Goal: Navigation & Orientation: Go to known website

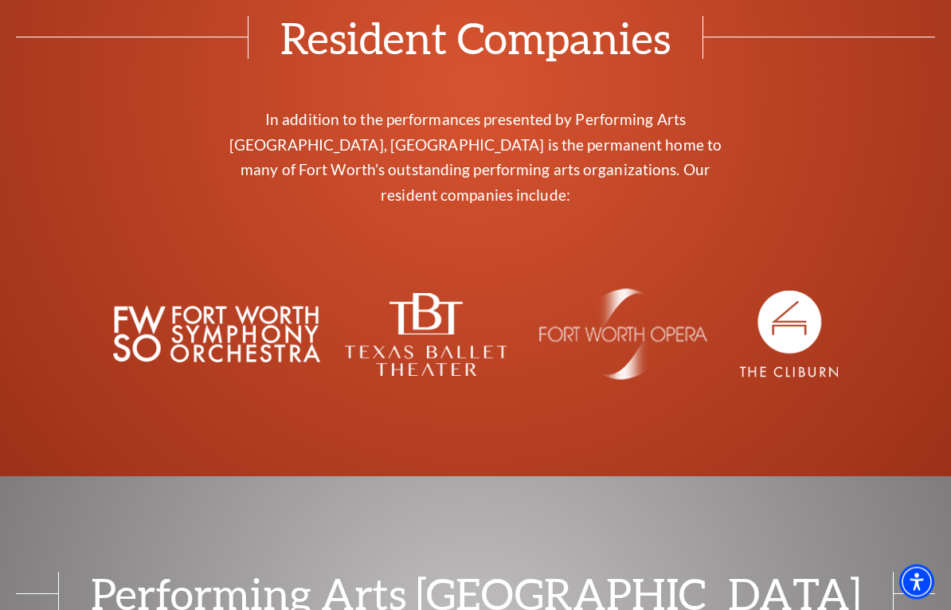
scroll to position [5249, 0]
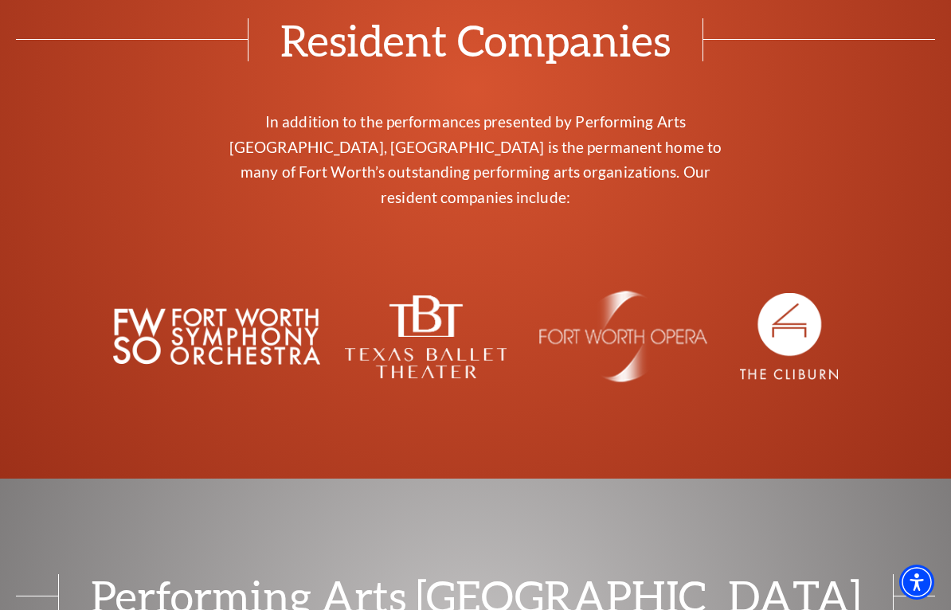
click at [445, 296] on img at bounding box center [425, 337] width 162 height 83
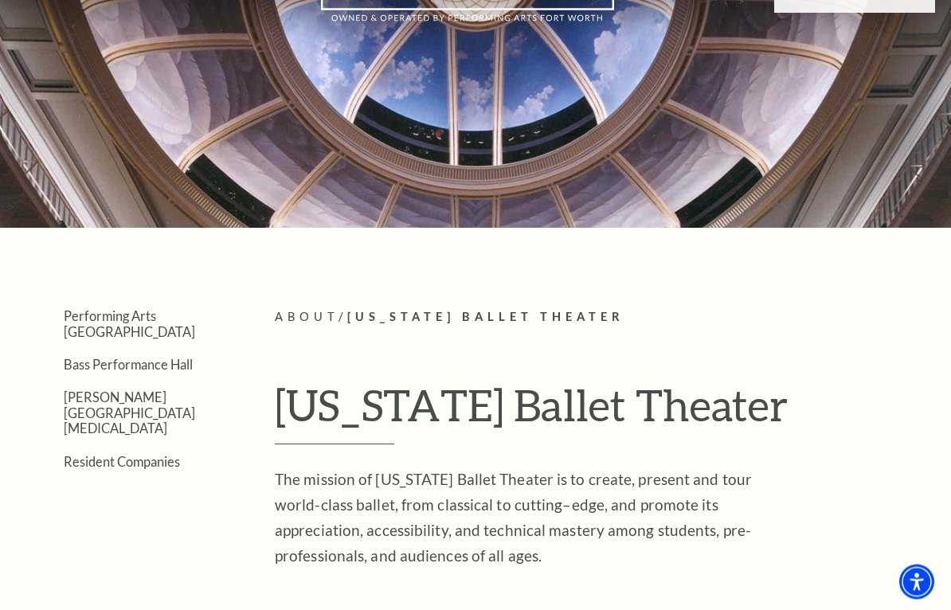
scroll to position [84, 0]
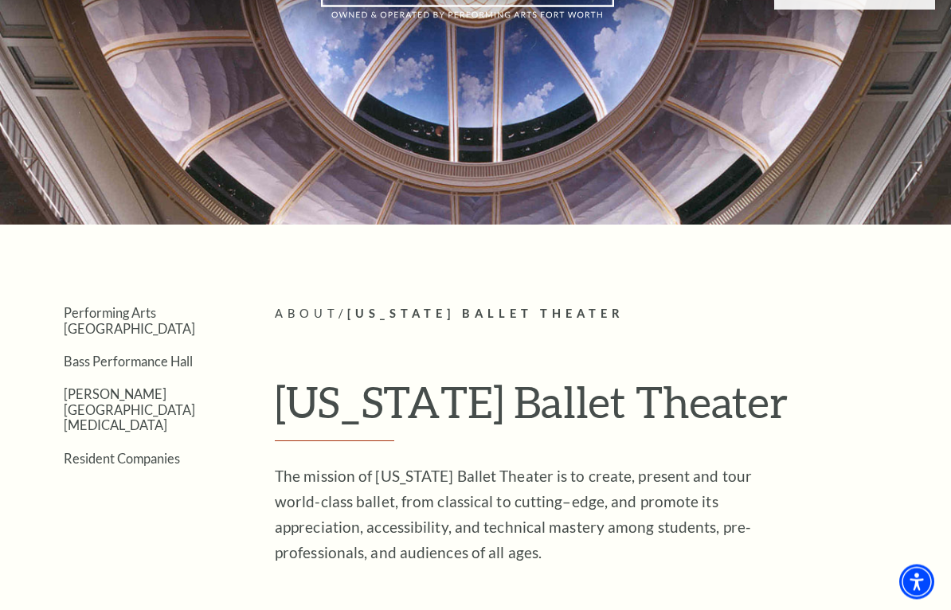
click at [169, 311] on link "Performing Arts [GEOGRAPHIC_DATA]" at bounding box center [129, 321] width 131 height 30
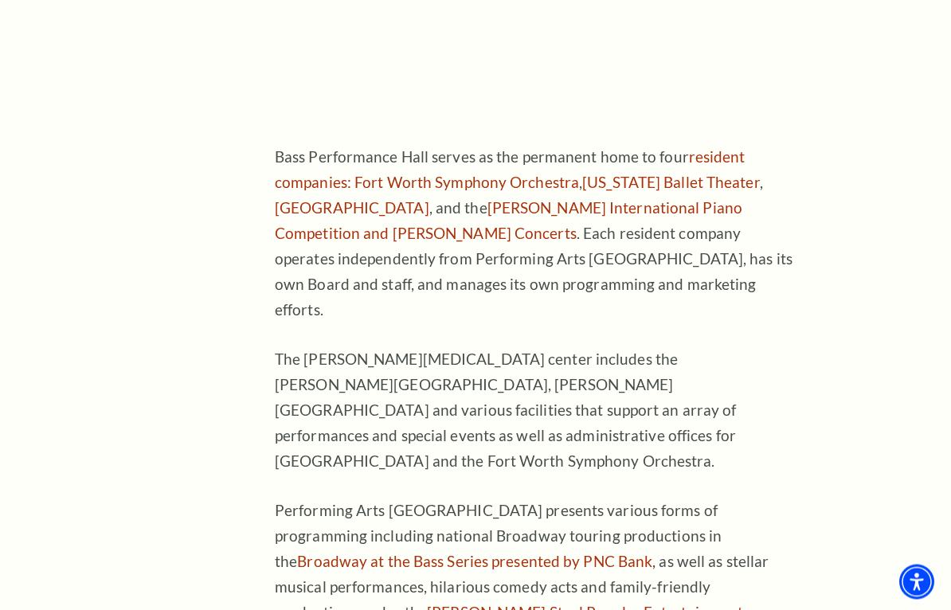
scroll to position [907, 0]
click at [646, 173] on link "[US_STATE] Ballet Theater" at bounding box center [671, 182] width 178 height 18
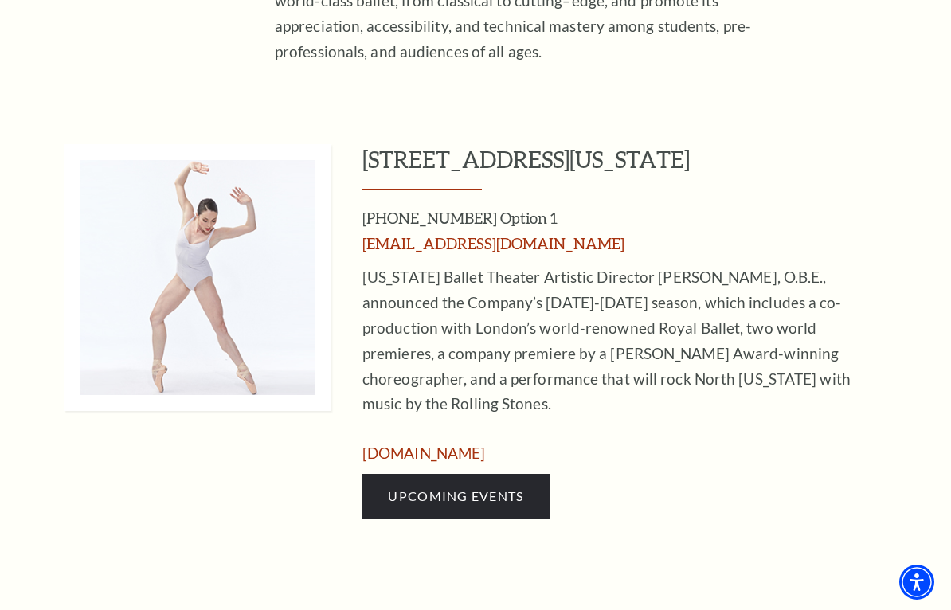
scroll to position [588, 0]
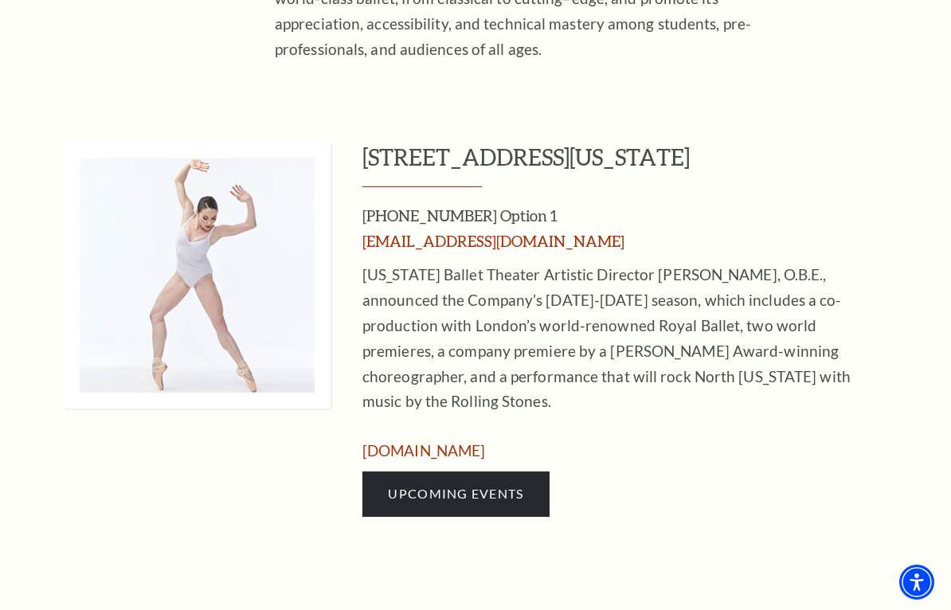
click at [455, 441] on link "www.texasballettheater.org" at bounding box center [423, 450] width 123 height 18
